Goal: Information Seeking & Learning: Check status

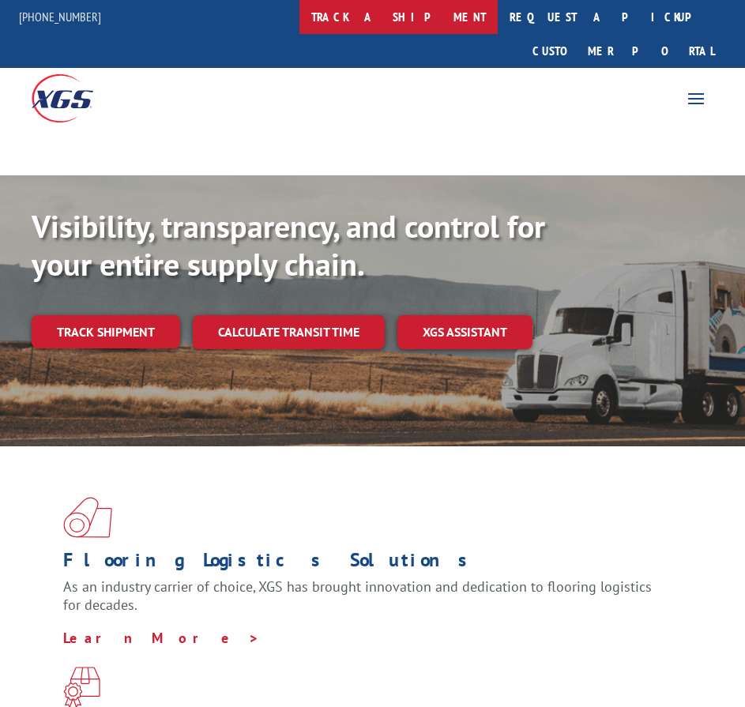
click at [414, 19] on link "track a shipment" at bounding box center [398, 17] width 198 height 34
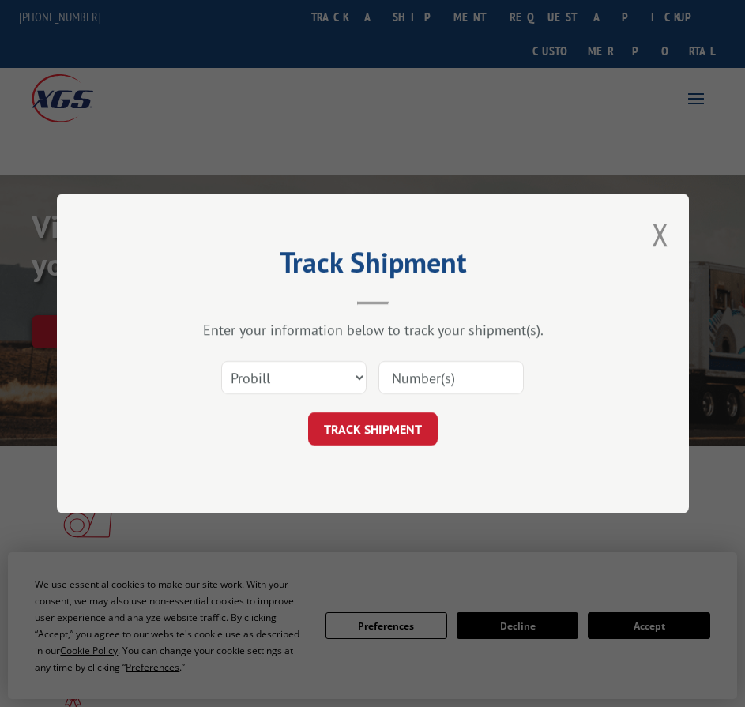
click at [414, 390] on input at bounding box center [450, 377] width 145 height 33
paste input "17409252"
type input "17409252"
click at [396, 425] on button "TRACK SHIPMENT" at bounding box center [373, 428] width 130 height 33
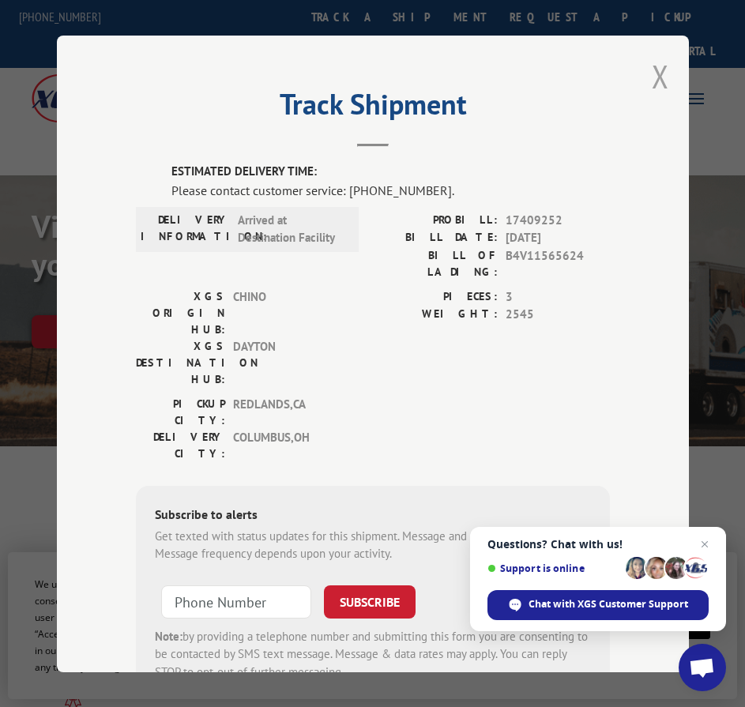
click at [652, 76] on button "Close modal" at bounding box center [660, 76] width 17 height 42
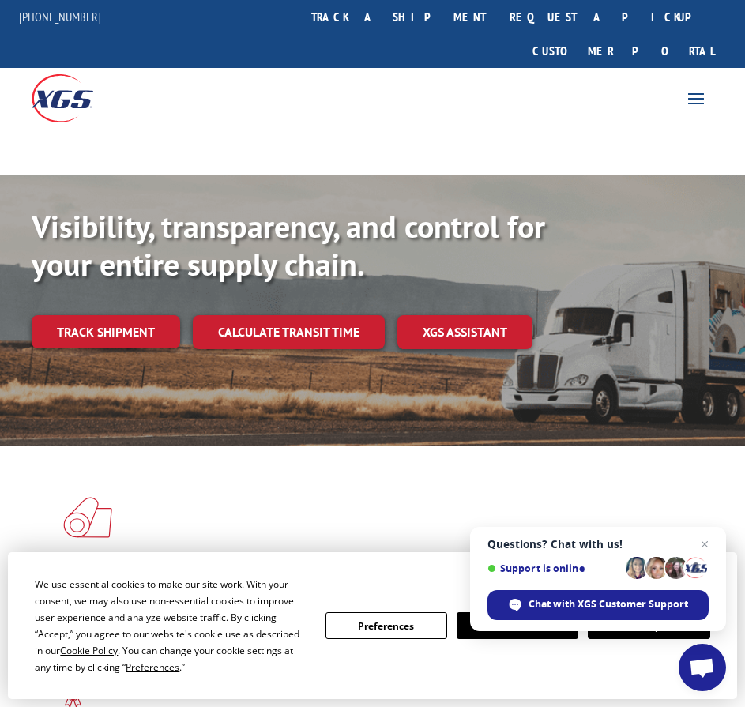
click at [430, 11] on link "track a shipment" at bounding box center [398, 17] width 198 height 34
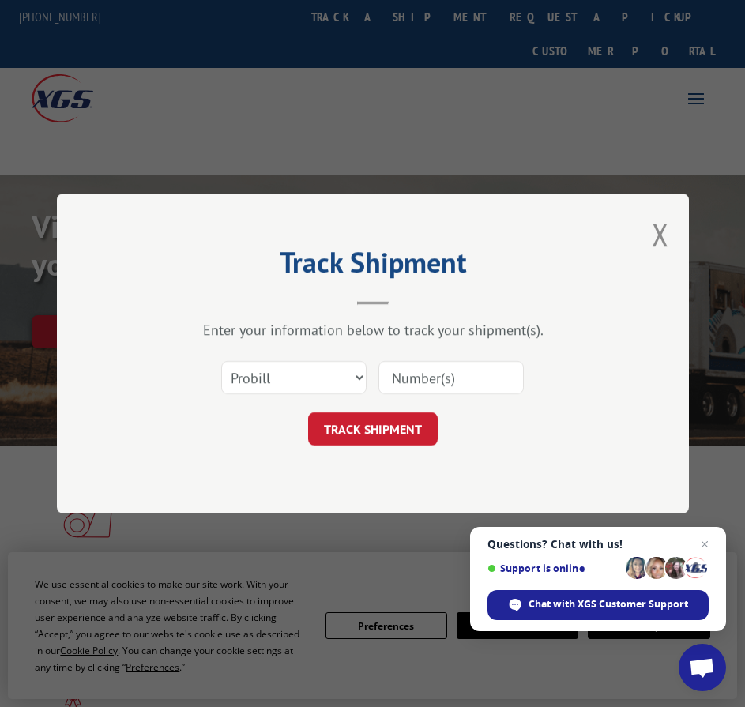
click at [495, 382] on input at bounding box center [450, 377] width 145 height 33
paste input "16955612"
type input "16955612"
click at [405, 415] on button "TRACK SHIPMENT" at bounding box center [373, 428] width 130 height 33
